Goal: Check status: Check status

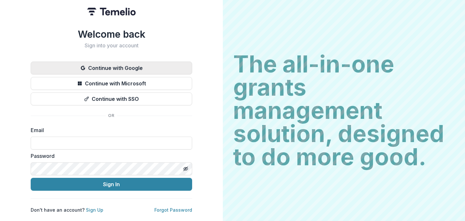
click at [158, 66] on button "Continue with Google" at bounding box center [111, 68] width 161 height 13
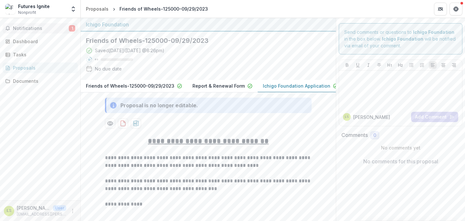
click at [42, 26] on span "Notifications" at bounding box center [41, 28] width 56 height 5
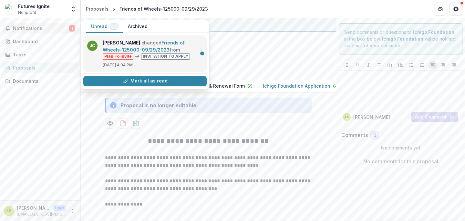
click at [163, 53] on link "Friends of Wheels-125000-09/29/2023" at bounding box center [144, 46] width 82 height 13
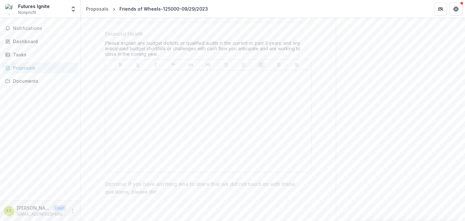
scroll to position [883, 0]
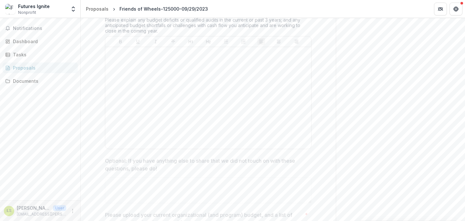
click at [159, 83] on div at bounding box center [208, 98] width 201 height 97
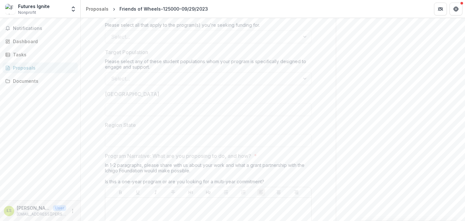
scroll to position [0, 0]
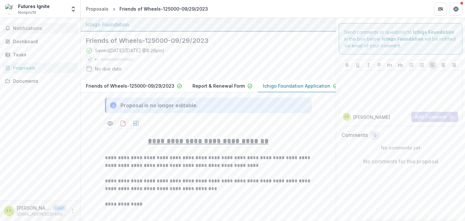
click at [24, 29] on span "Notifications" at bounding box center [44, 28] width 62 height 5
click at [24, 39] on div "Dashboard" at bounding box center [43, 41] width 60 height 7
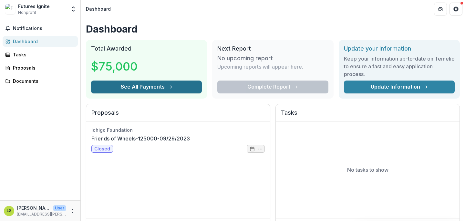
click at [141, 88] on button "See All Payments" at bounding box center [146, 87] width 111 height 13
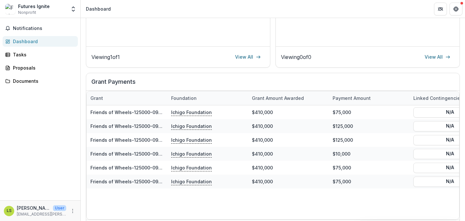
scroll to position [189, 0]
